Goal: Use online tool/utility

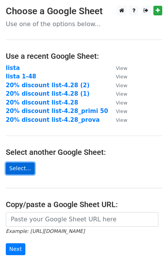
click at [13, 167] on link "Select..." at bounding box center [20, 168] width 29 height 12
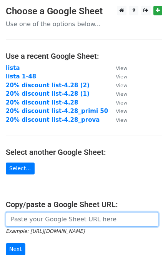
click at [59, 216] on input "url" at bounding box center [82, 219] width 152 height 15
paste input "[URL][DOMAIN_NAME]"
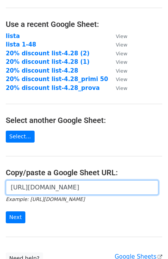
scroll to position [32, 0]
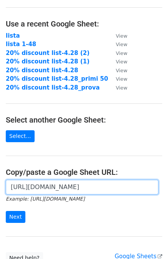
type input "[URL][DOMAIN_NAME]"
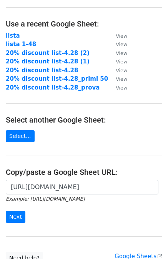
scroll to position [0, 0]
click at [56, 209] on form "[URL][DOMAIN_NAME] Example: [URL][DOMAIN_NAME] Next" at bounding box center [84, 201] width 156 height 43
click at [17, 216] on input "Next" at bounding box center [16, 217] width 20 height 12
